Goal: Information Seeking & Learning: Learn about a topic

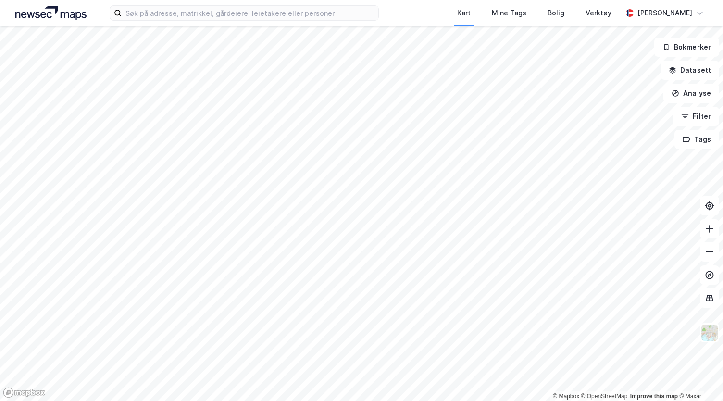
click at [345, 5] on div "Kart Mine Tags [PERSON_NAME] Verktøy [PERSON_NAME]" at bounding box center [361, 13] width 723 height 26
click at [340, 12] on input at bounding box center [250, 13] width 257 height 14
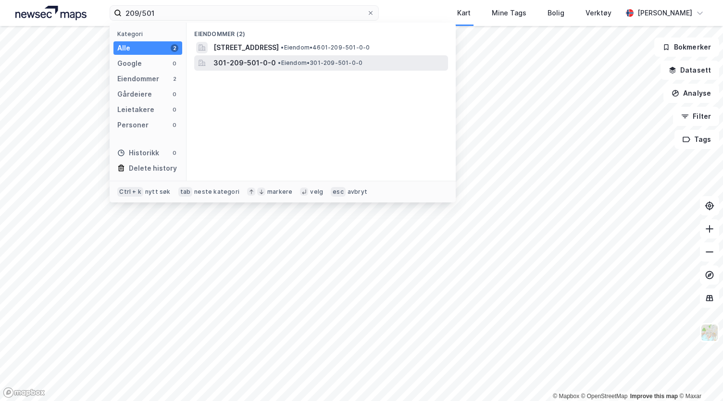
click at [314, 65] on span "• Eiendom • 301-209-501-0-0" at bounding box center [320, 63] width 85 height 8
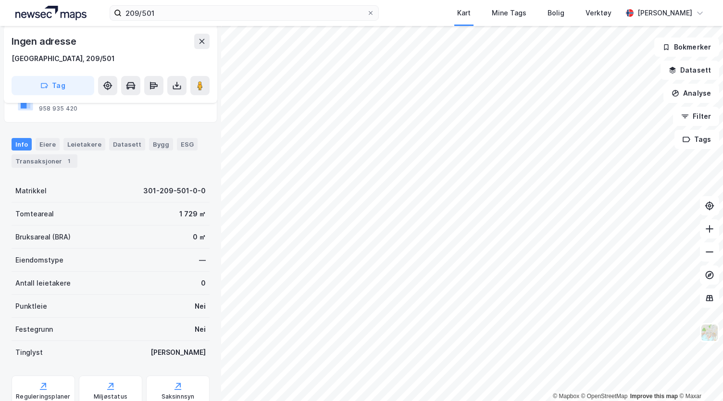
scroll to position [121, 0]
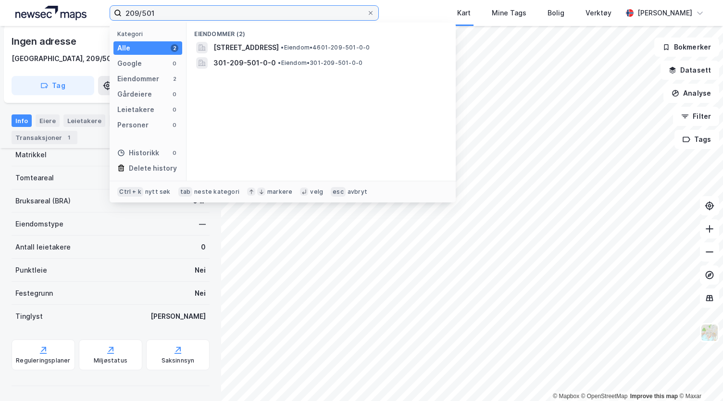
drag, startPoint x: 235, startPoint y: 17, endPoint x: 148, endPoint y: 0, distance: 88.8
click at [148, 0] on div "209/501 Kategori Alle 2 Google 0 Eiendommer 2 Gårdeiere 0 Leietakere 0 Personer…" at bounding box center [361, 13] width 723 height 26
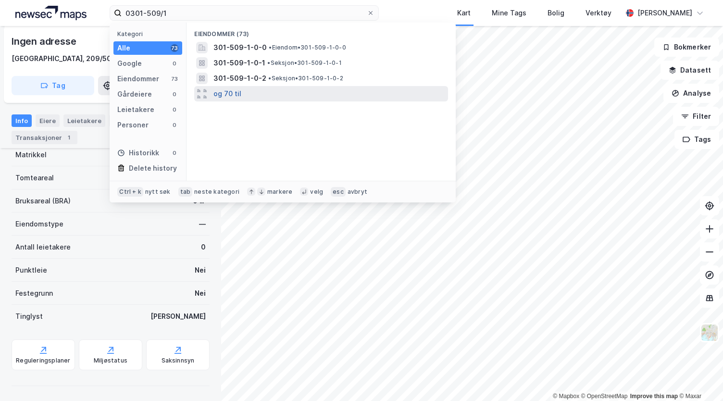
click at [236, 92] on button "og 70 til" at bounding box center [227, 94] width 28 height 12
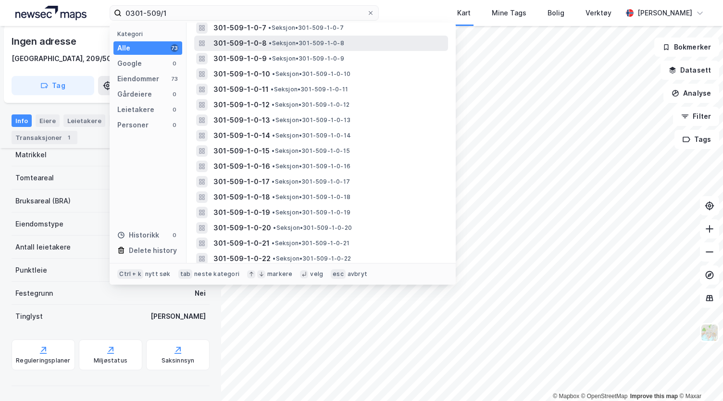
scroll to position [128, 0]
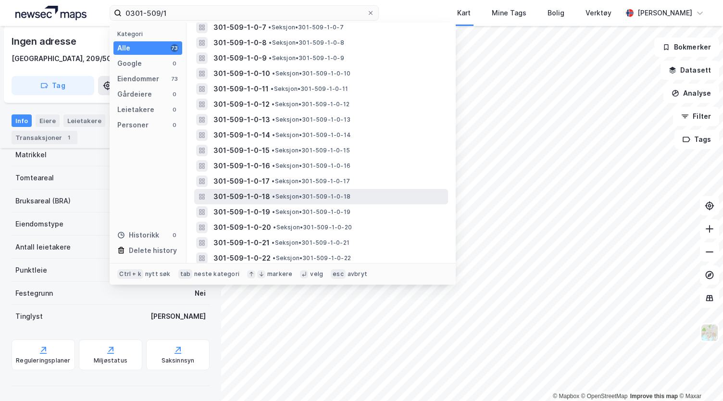
click at [300, 198] on span "• Seksjon • 301-509-1-0-18" at bounding box center [311, 197] width 78 height 8
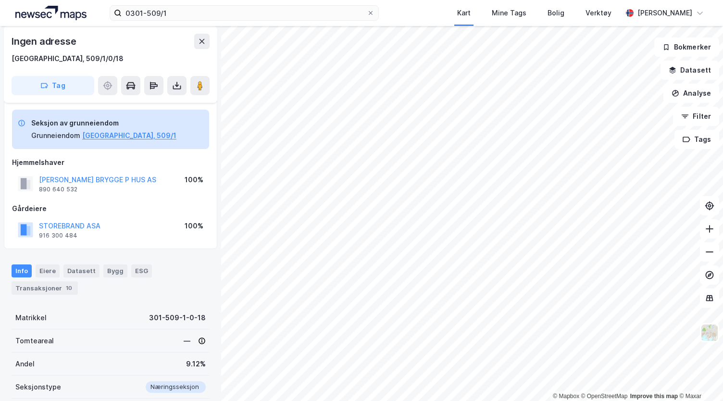
scroll to position [4, 0]
click at [177, 80] on button at bounding box center [176, 85] width 19 height 19
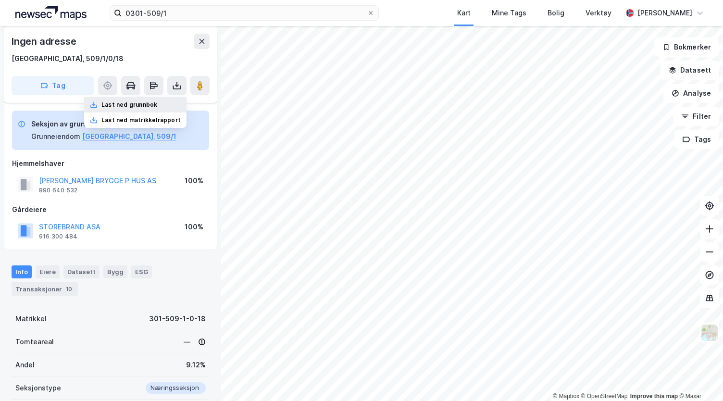
click at [157, 104] on div "Last ned grunnbok" at bounding box center [129, 105] width 56 height 8
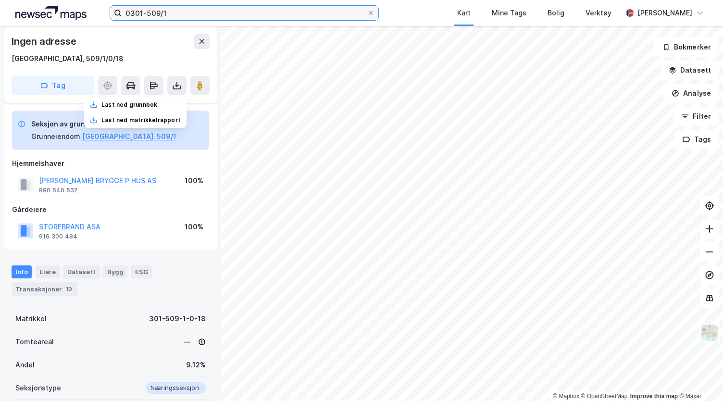
click at [272, 12] on input "0301-509/1" at bounding box center [244, 13] width 245 height 14
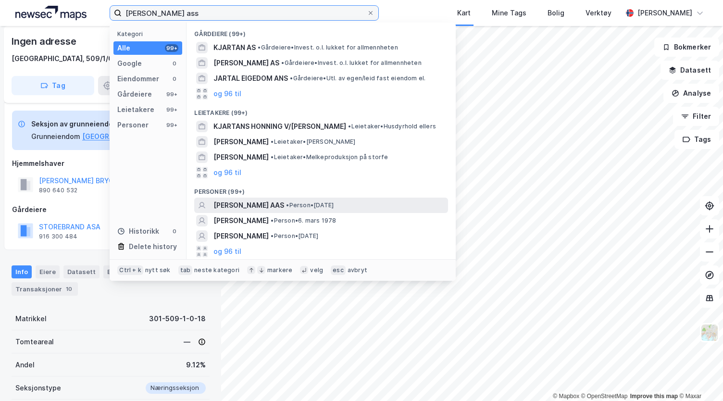
type input "[PERSON_NAME] ass"
click at [312, 206] on span "• Person • [DATE]" at bounding box center [310, 205] width 48 height 8
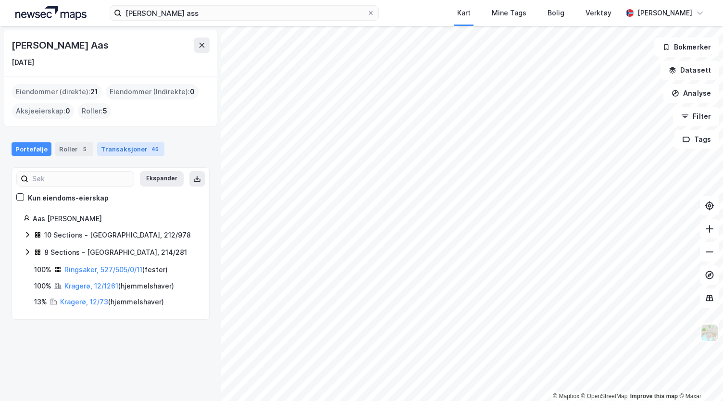
click at [118, 153] on div "Transaksjoner 45" at bounding box center [130, 148] width 67 height 13
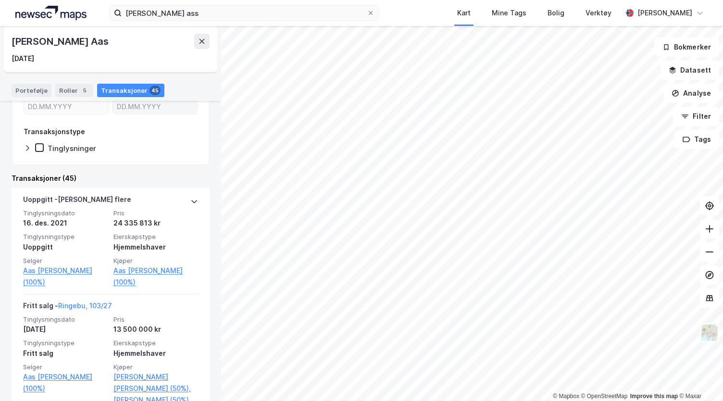
scroll to position [133, 0]
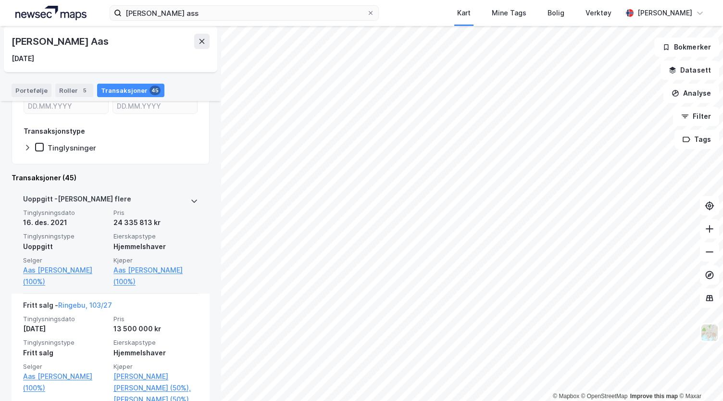
click at [186, 209] on span "Pris" at bounding box center [155, 213] width 85 height 8
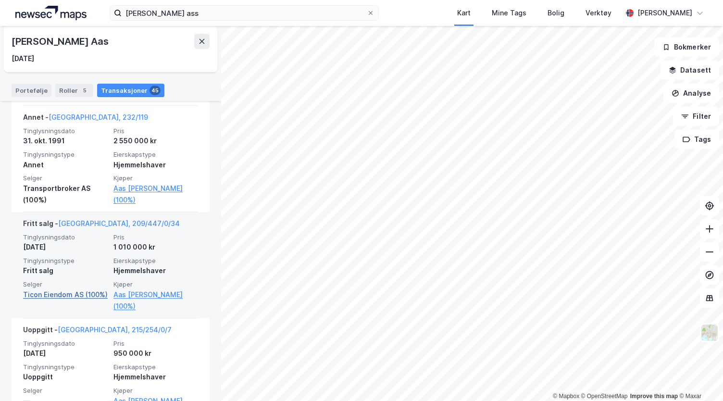
scroll to position [4796, 0]
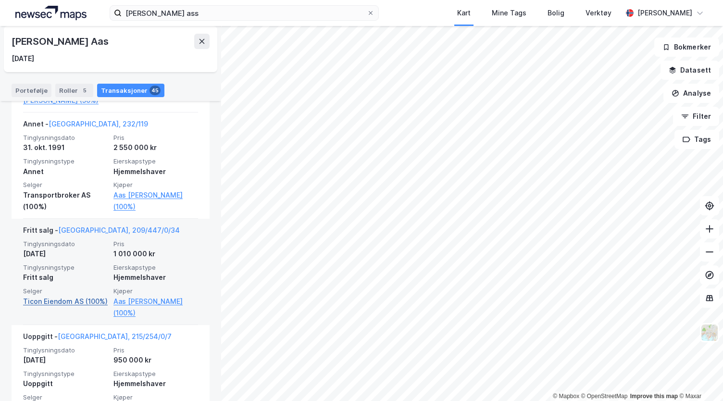
click at [63, 297] on link "Ticon Eiendom AS (100%)" at bounding box center [65, 302] width 85 height 12
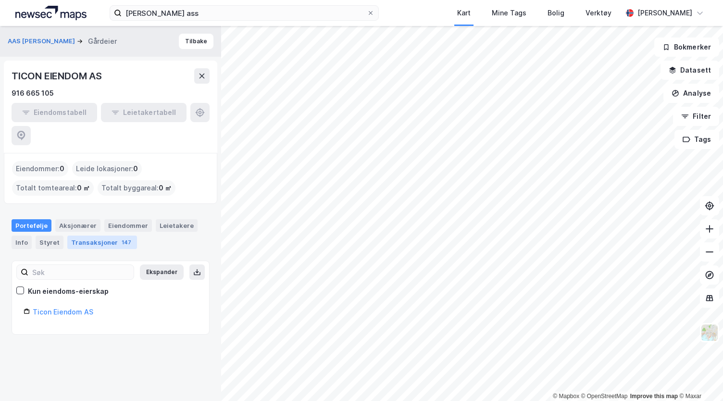
click at [92, 235] on div "Transaksjoner 147" at bounding box center [102, 241] width 70 height 13
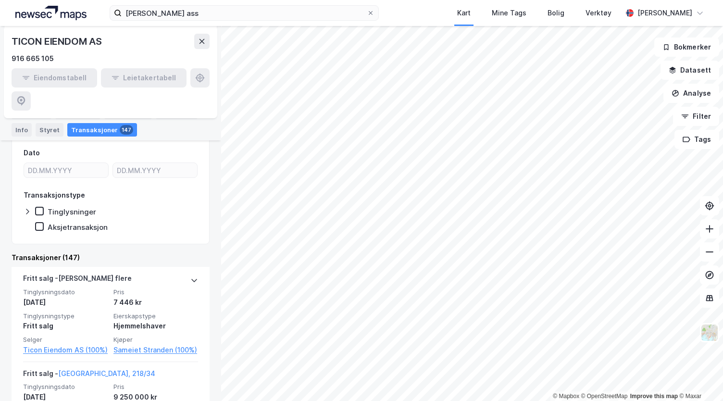
scroll to position [173, 0]
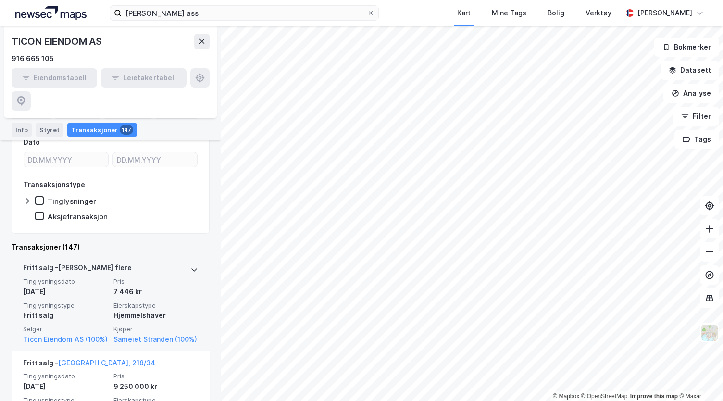
click at [182, 262] on div "[PERSON_NAME] flere" at bounding box center [110, 269] width 175 height 15
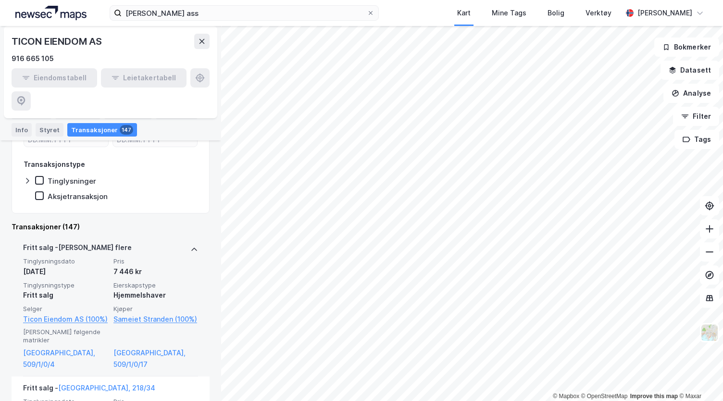
scroll to position [173, 0]
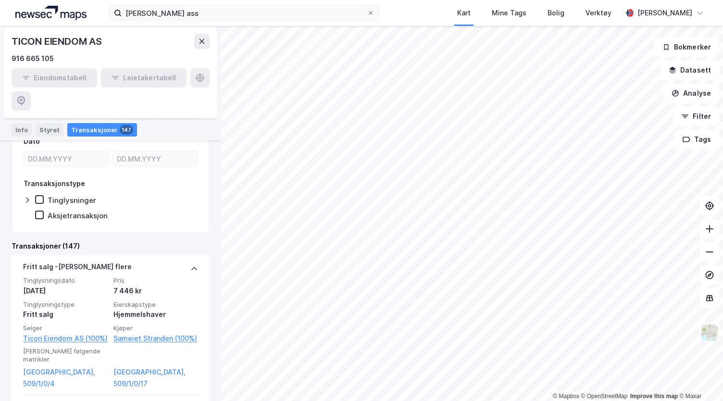
click at [86, 196] on div "Tinglysninger" at bounding box center [72, 200] width 49 height 9
click at [27, 197] on icon at bounding box center [27, 200] width 3 height 6
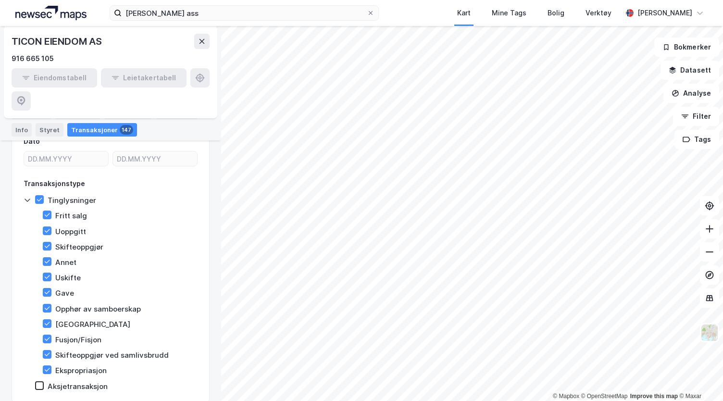
click at [27, 196] on icon at bounding box center [28, 200] width 8 height 8
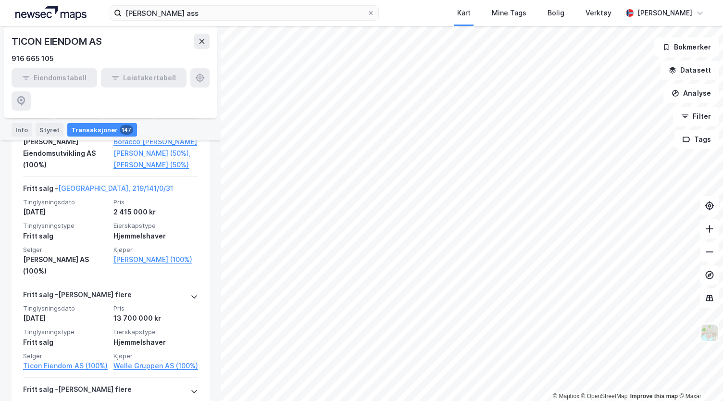
scroll to position [544, 0]
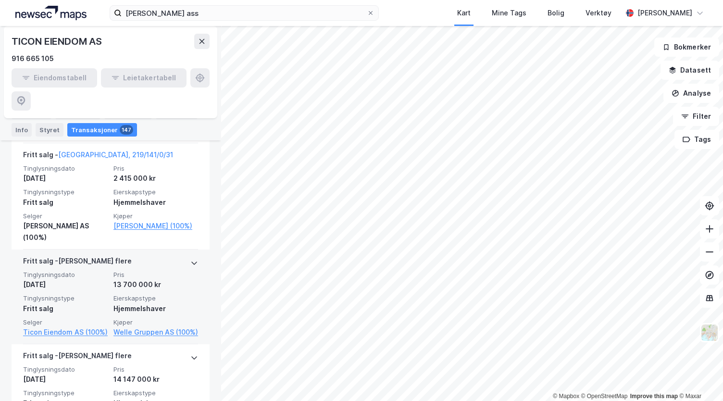
click at [190, 255] on div at bounding box center [194, 262] width 8 height 15
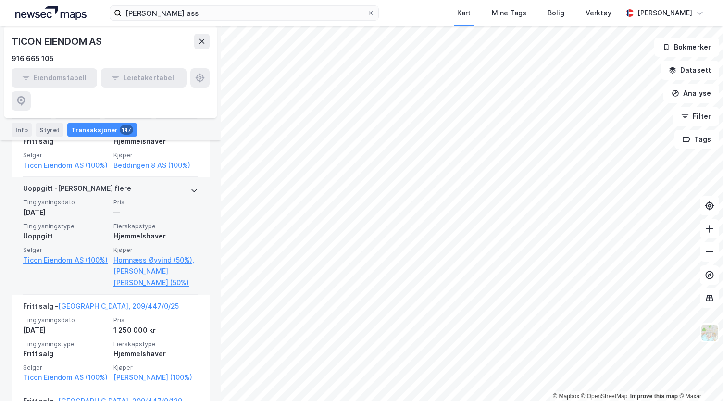
scroll to position [3200, 0]
click at [194, 193] on div "Uoppgitt - [PERSON_NAME] flere Tinglysningsdato [DATE] Pris — Tinglysningstype …" at bounding box center [111, 236] width 198 height 118
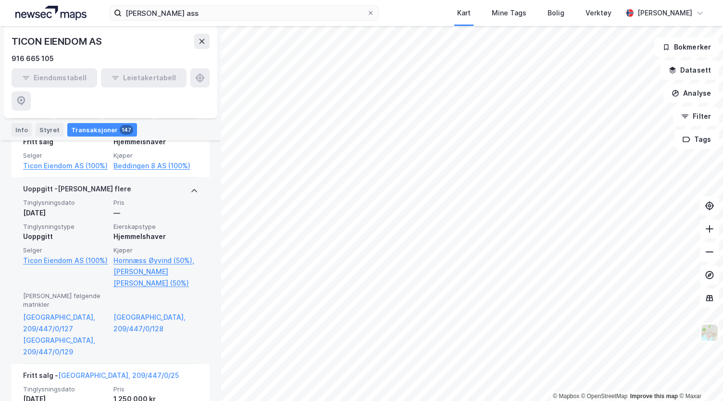
scroll to position [3147, 0]
